Goal: Transaction & Acquisition: Subscribe to service/newsletter

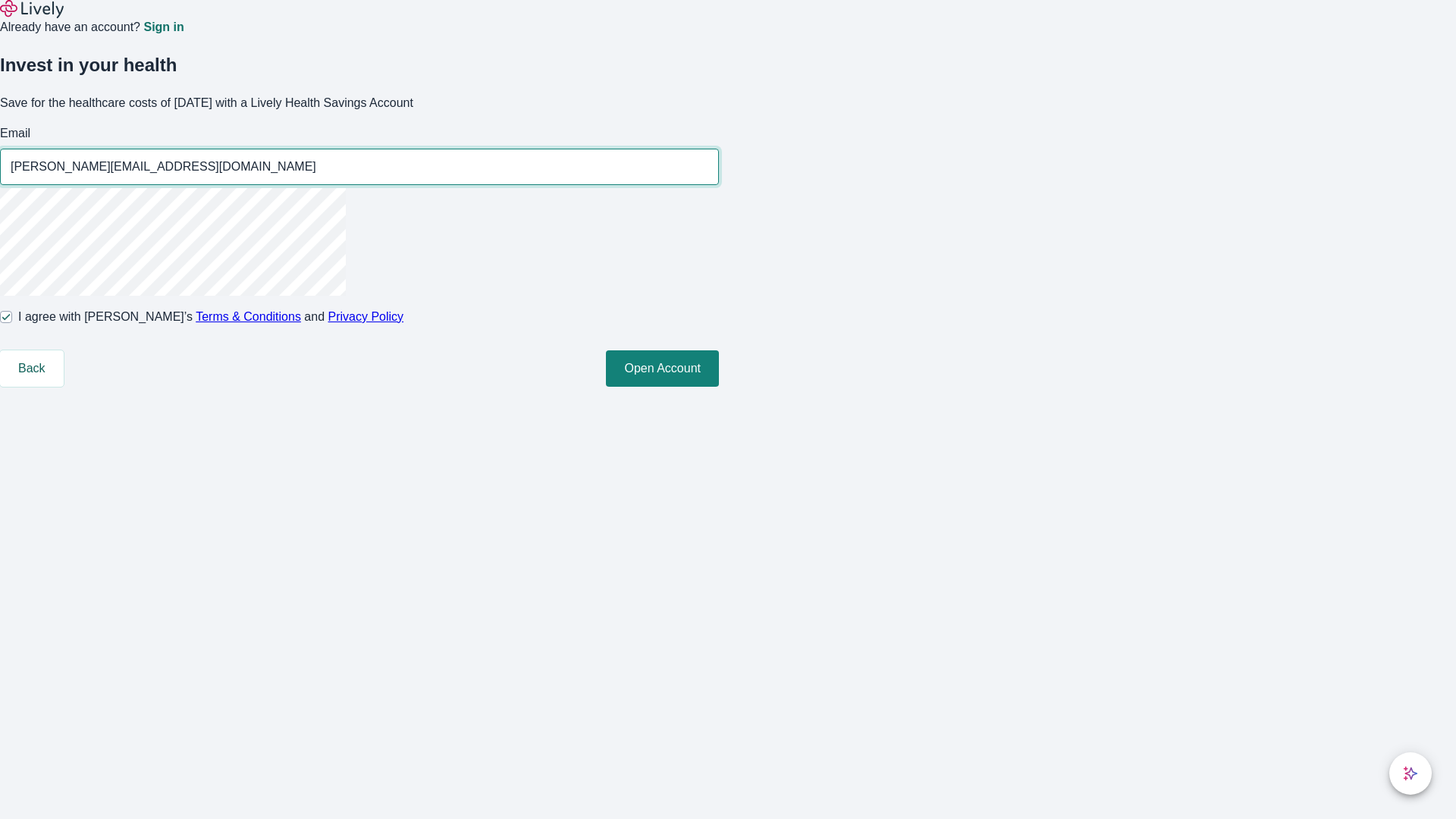
type input "[PERSON_NAME][EMAIL_ADDRESS][DOMAIN_NAME]"
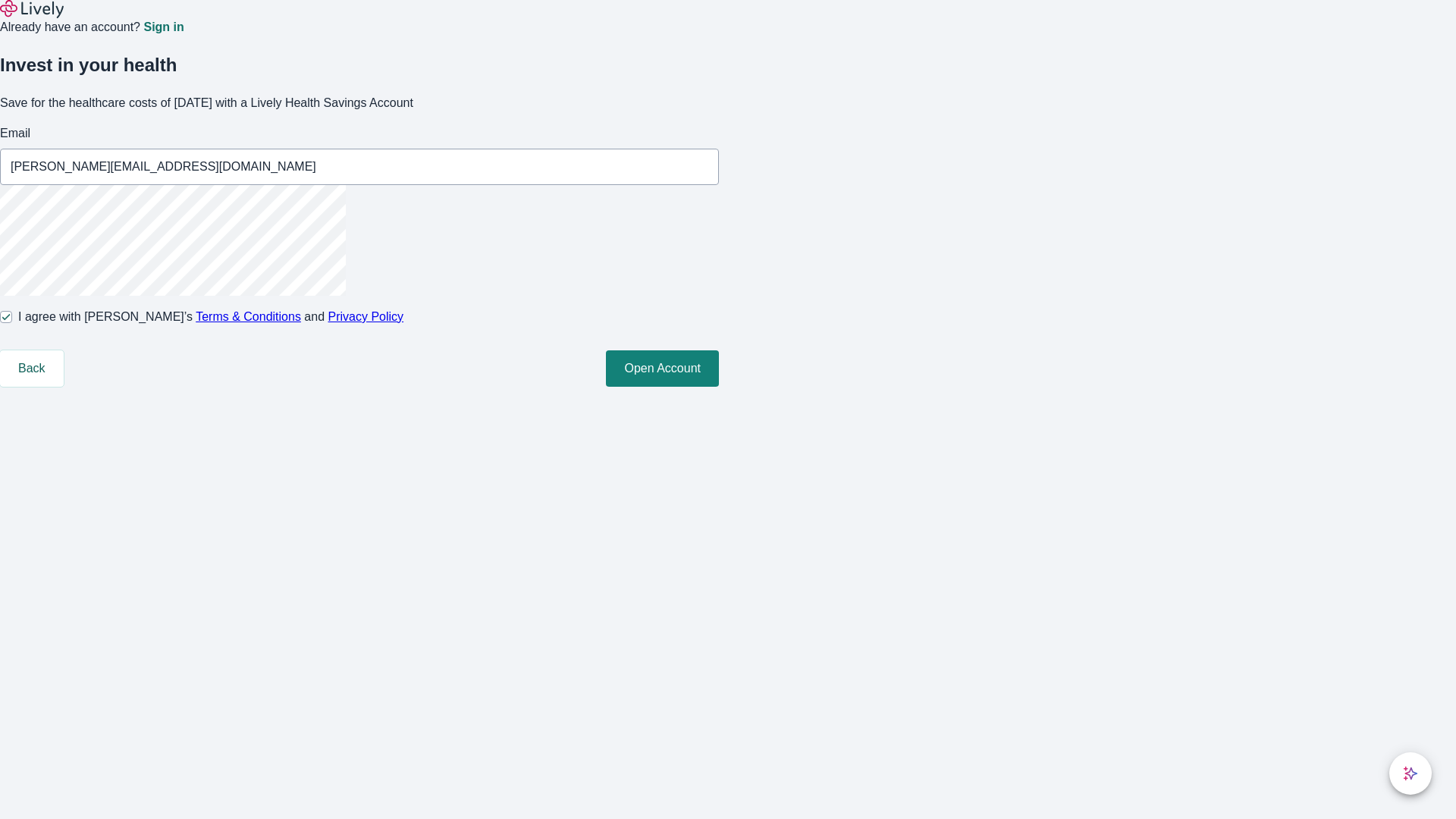
click at [12, 323] on input "I agree with Lively’s Terms & Conditions and Privacy Policy" at bounding box center [5, 316] width 12 height 12
checkbox input "false"
type input "[EMAIL_ADDRESS][DOMAIN_NAME]"
click at [12, 323] on input "I agree with Lively’s Terms & Conditions and Privacy Policy" at bounding box center [5, 316] width 12 height 12
checkbox input "true"
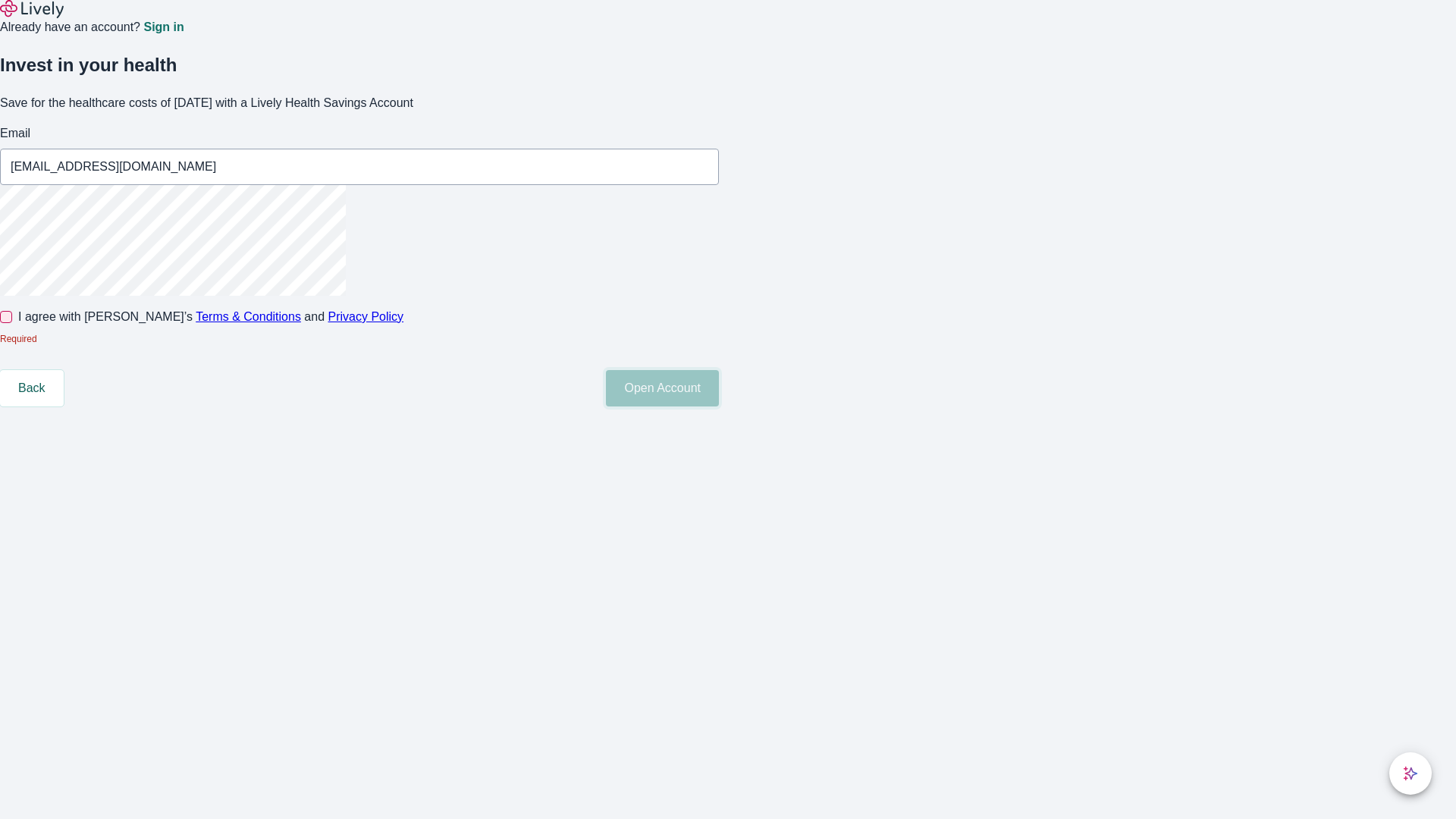
click at [719, 406] on button "Open Account" at bounding box center [662, 388] width 113 height 36
